Goal: Transaction & Acquisition: Purchase product/service

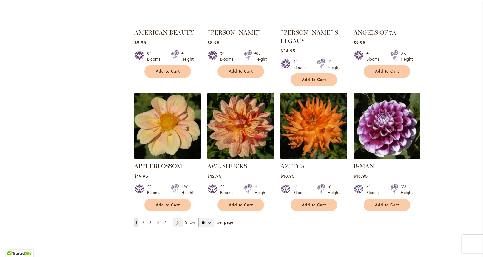
scroll to position [440, 0]
click at [142, 218] on link "Page 2" at bounding box center [143, 222] width 5 height 9
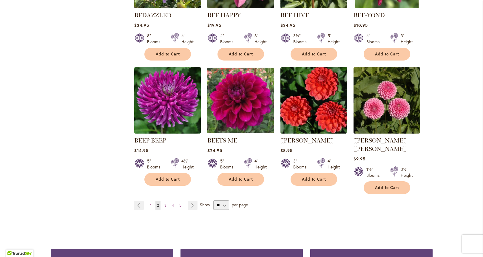
scroll to position [463, 0]
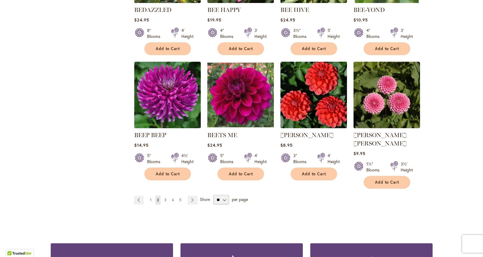
click at [164, 198] on span "3" at bounding box center [165, 200] width 2 height 4
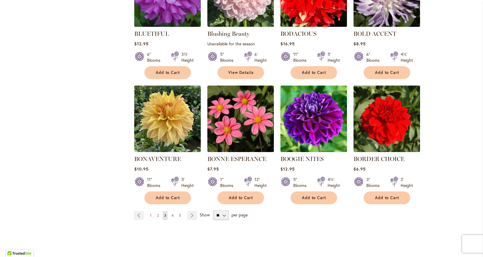
scroll to position [459, 0]
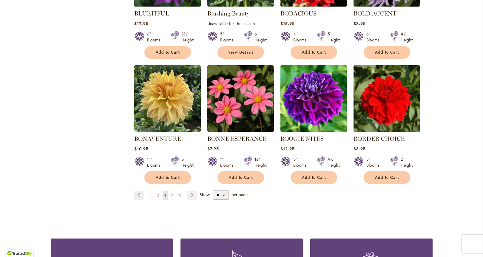
click at [171, 194] on span "4" at bounding box center [172, 195] width 2 height 4
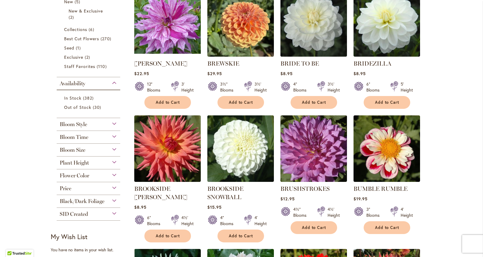
scroll to position [164, 0]
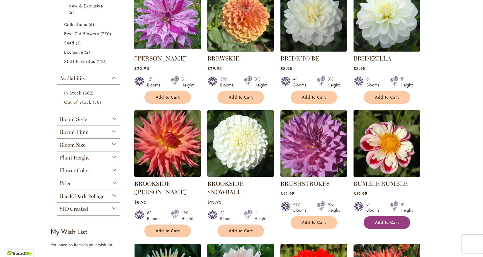
click at [385, 220] on span "Add to Cart" at bounding box center [387, 222] width 24 height 5
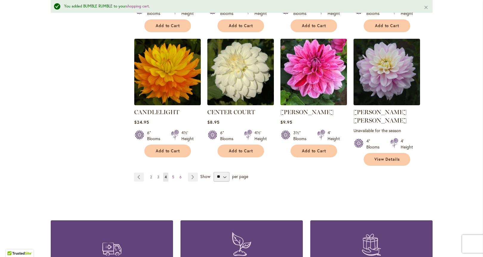
scroll to position [510, 0]
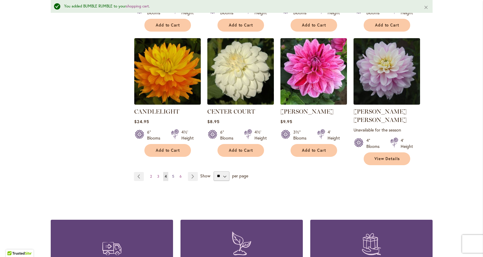
click at [172, 174] on span "5" at bounding box center [173, 176] width 2 height 4
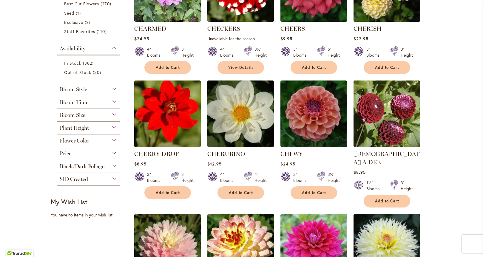
scroll to position [200, 0]
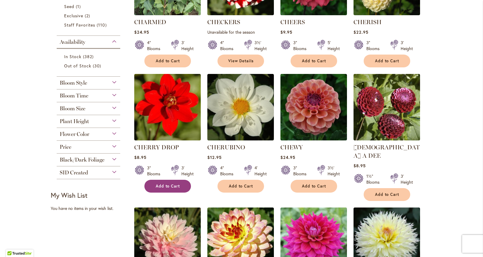
click at [163, 184] on span "Add to Cart" at bounding box center [168, 186] width 24 height 5
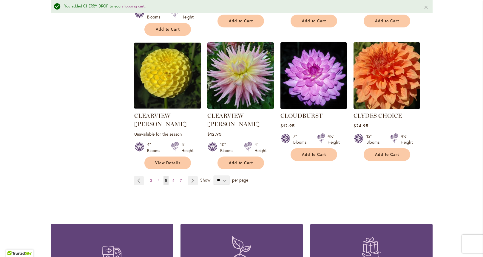
scroll to position [535, 0]
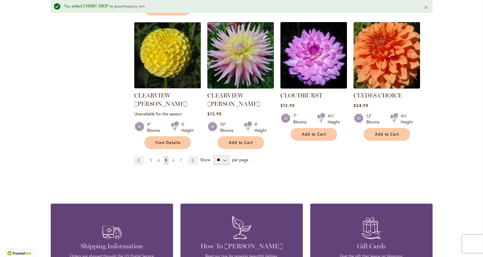
click at [172, 158] on span "6" at bounding box center [173, 160] width 2 height 4
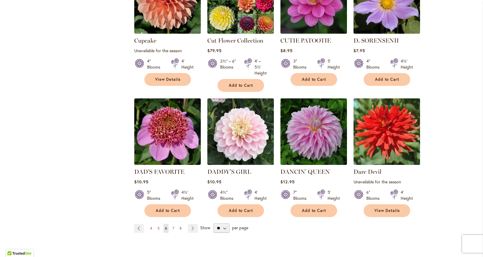
scroll to position [479, 0]
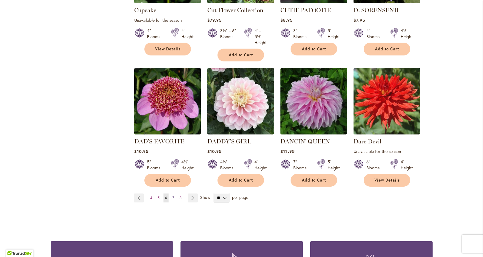
click at [171, 193] on link "Page 7" at bounding box center [173, 197] width 5 height 9
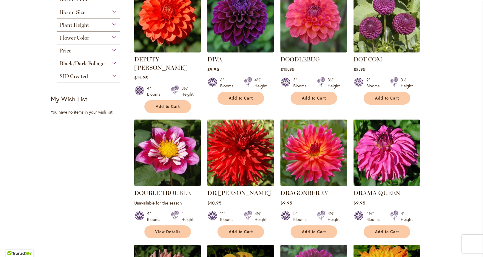
scroll to position [306, 0]
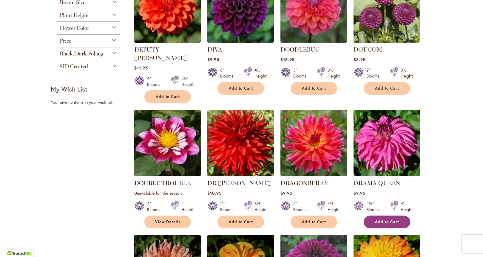
click at [379, 215] on button "Add to Cart" at bounding box center [386, 221] width 46 height 13
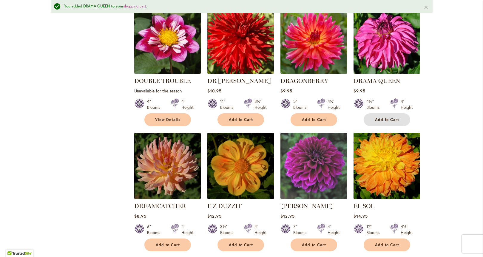
scroll to position [456, 0]
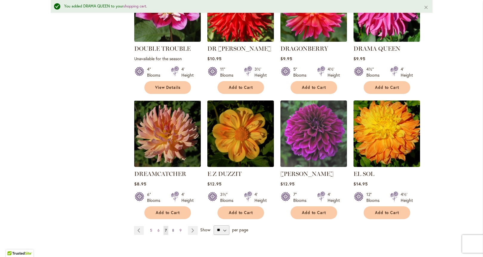
click at [172, 228] on span "8" at bounding box center [173, 230] width 2 height 4
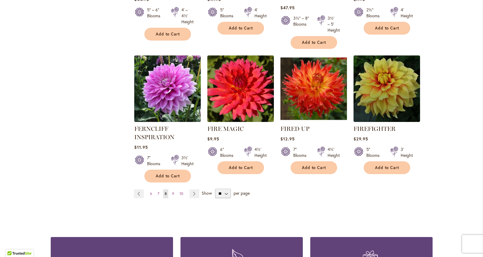
scroll to position [486, 0]
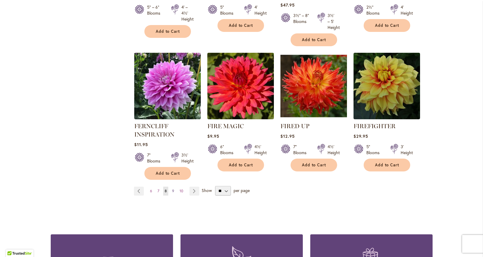
click at [172, 191] on span "9" at bounding box center [173, 191] width 2 height 4
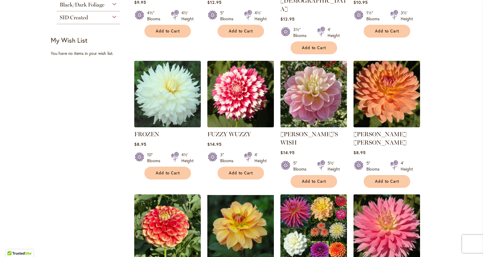
scroll to position [377, 0]
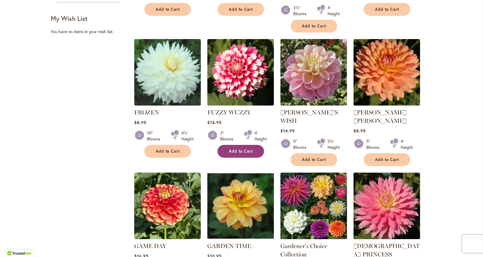
click at [246, 149] on span "Add to Cart" at bounding box center [241, 151] width 24 height 5
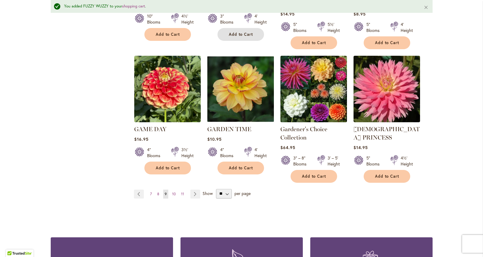
scroll to position [522, 0]
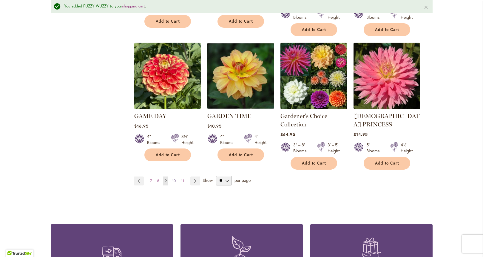
click at [172, 179] on span "10" at bounding box center [174, 181] width 4 height 4
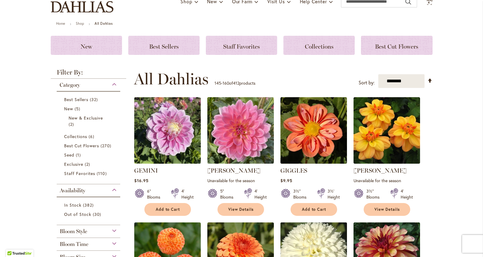
scroll to position [61, 0]
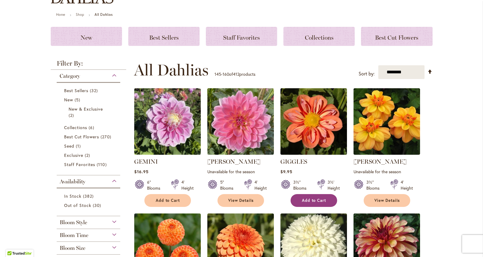
click at [315, 200] on span "Add to Cart" at bounding box center [314, 200] width 24 height 5
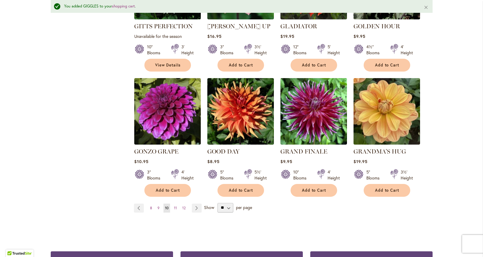
scroll to position [472, 0]
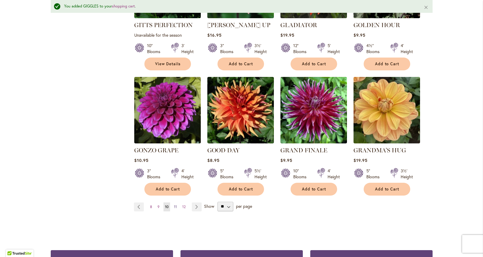
click at [174, 204] on span "11" at bounding box center [175, 206] width 3 height 4
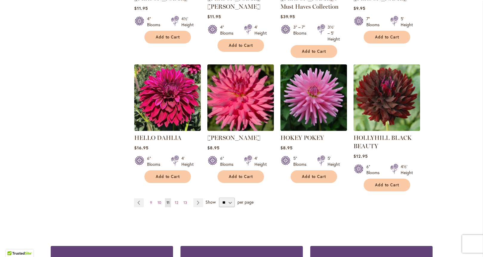
scroll to position [484, 0]
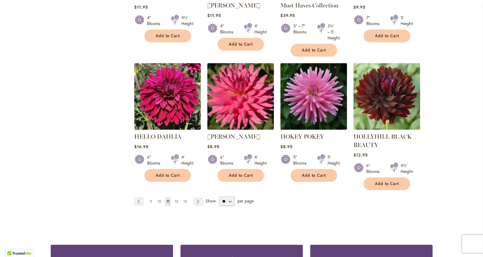
click at [175, 201] on span "12" at bounding box center [176, 201] width 3 height 4
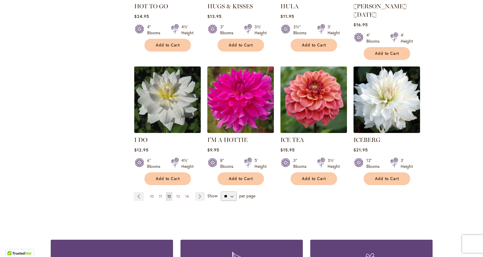
scroll to position [477, 0]
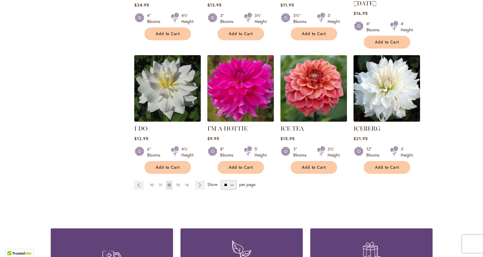
click at [176, 183] on span "13" at bounding box center [178, 185] width 4 height 4
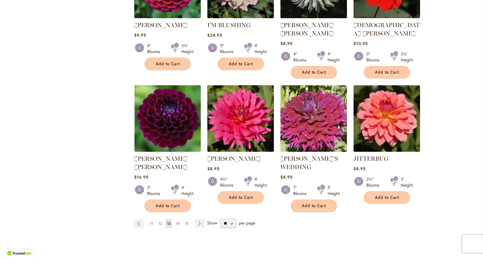
scroll to position [488, 0]
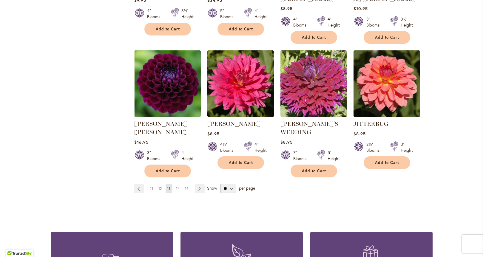
click at [177, 186] on span "14" at bounding box center [178, 188] width 4 height 4
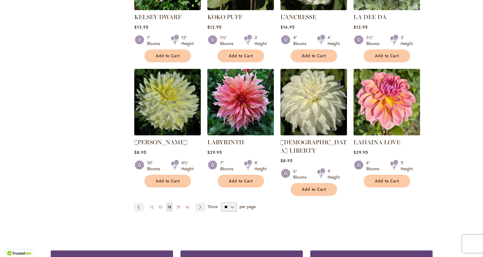
scroll to position [457, 0]
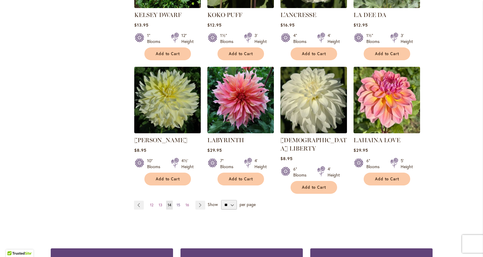
click at [176, 203] on span "15" at bounding box center [178, 205] width 4 height 4
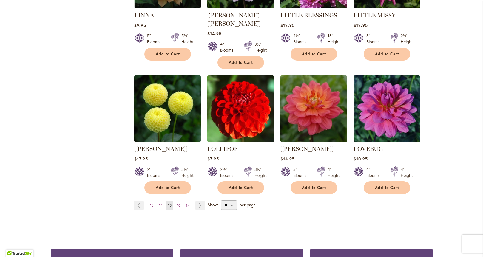
scroll to position [467, 0]
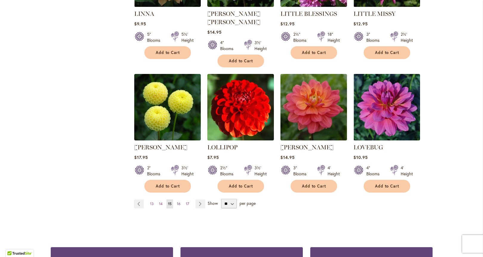
click at [177, 201] on span "16" at bounding box center [179, 203] width 4 height 4
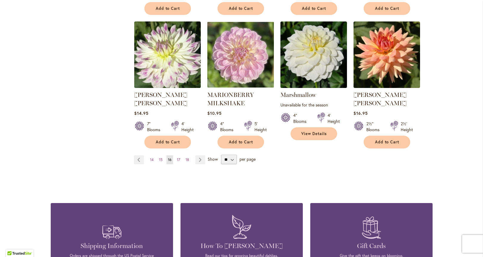
scroll to position [530, 0]
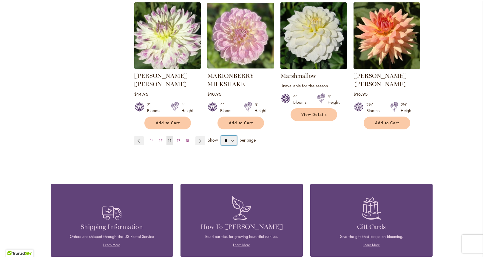
click at [230, 136] on select "** ** ** **" at bounding box center [229, 141] width 16 height 10
select select "**"
click at [221, 136] on select "** ** ** **" at bounding box center [229, 141] width 16 height 10
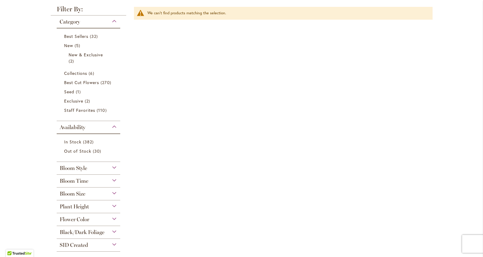
scroll to position [33, 0]
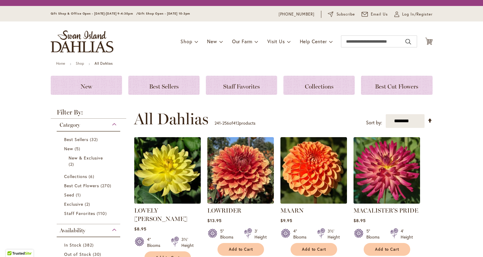
select select "**"
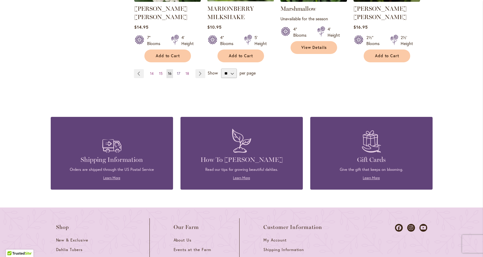
scroll to position [570, 0]
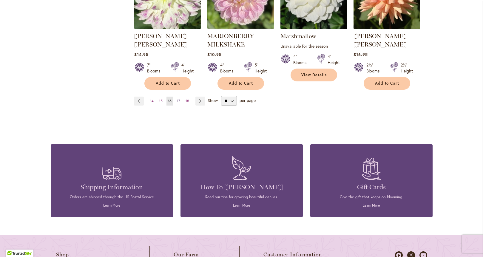
click at [177, 99] on span "17" at bounding box center [178, 101] width 3 height 4
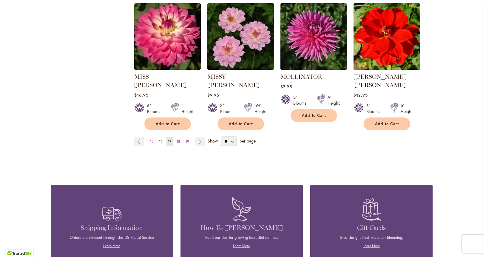
scroll to position [521, 0]
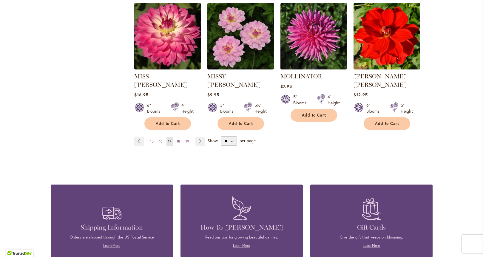
click at [177, 139] on span "18" at bounding box center [178, 141] width 4 height 4
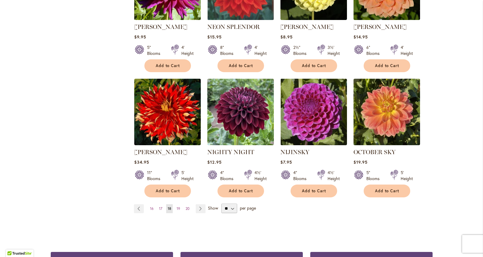
scroll to position [454, 0]
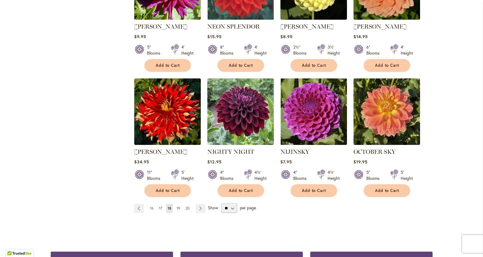
click at [176, 206] on span "19" at bounding box center [178, 208] width 4 height 4
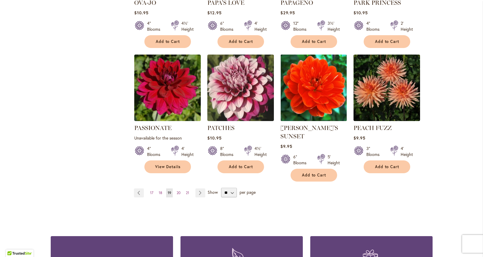
scroll to position [479, 0]
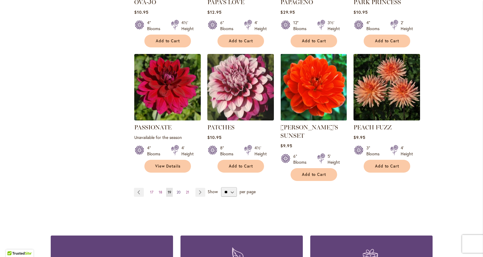
click at [176, 190] on span "20" at bounding box center [178, 192] width 4 height 4
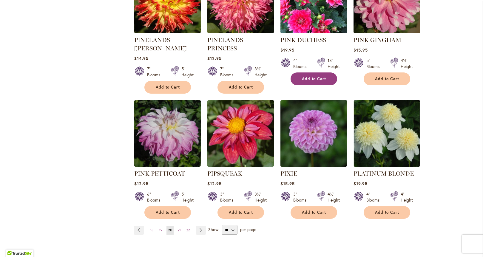
scroll to position [449, 0]
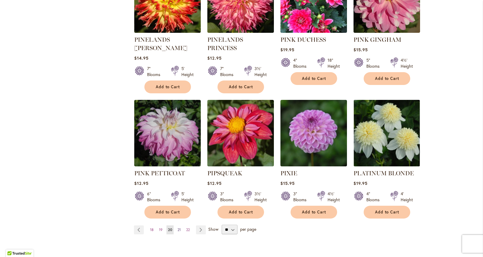
click at [177, 227] on span "21" at bounding box center [178, 229] width 3 height 4
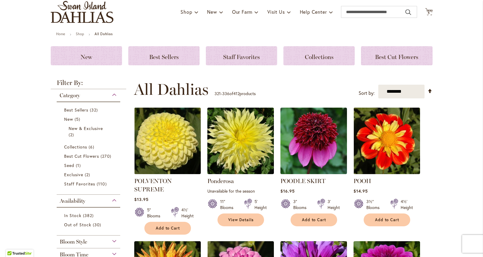
scroll to position [43, 0]
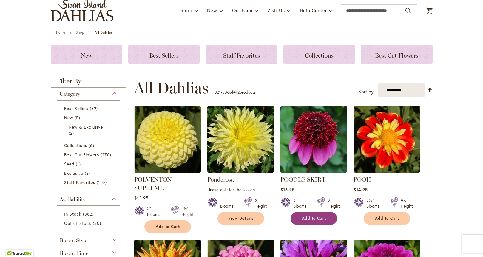
click at [307, 217] on span "Add to Cart" at bounding box center [314, 218] width 24 height 5
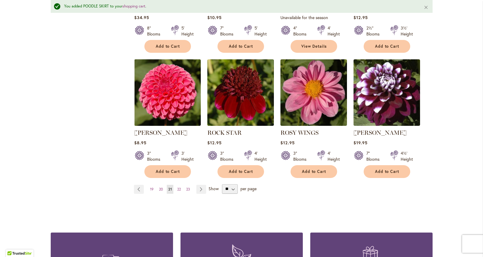
scroll to position [491, 0]
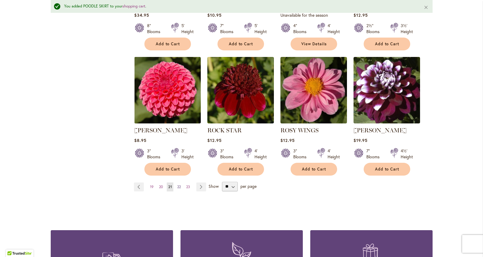
click at [177, 187] on span "22" at bounding box center [179, 186] width 4 height 4
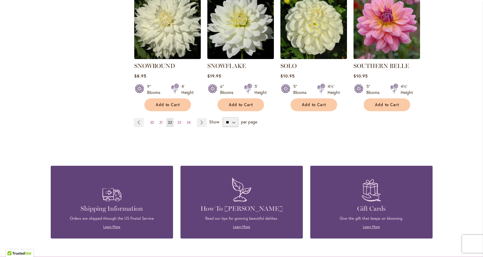
scroll to position [553, 0]
